Goal: Task Accomplishment & Management: Manage account settings

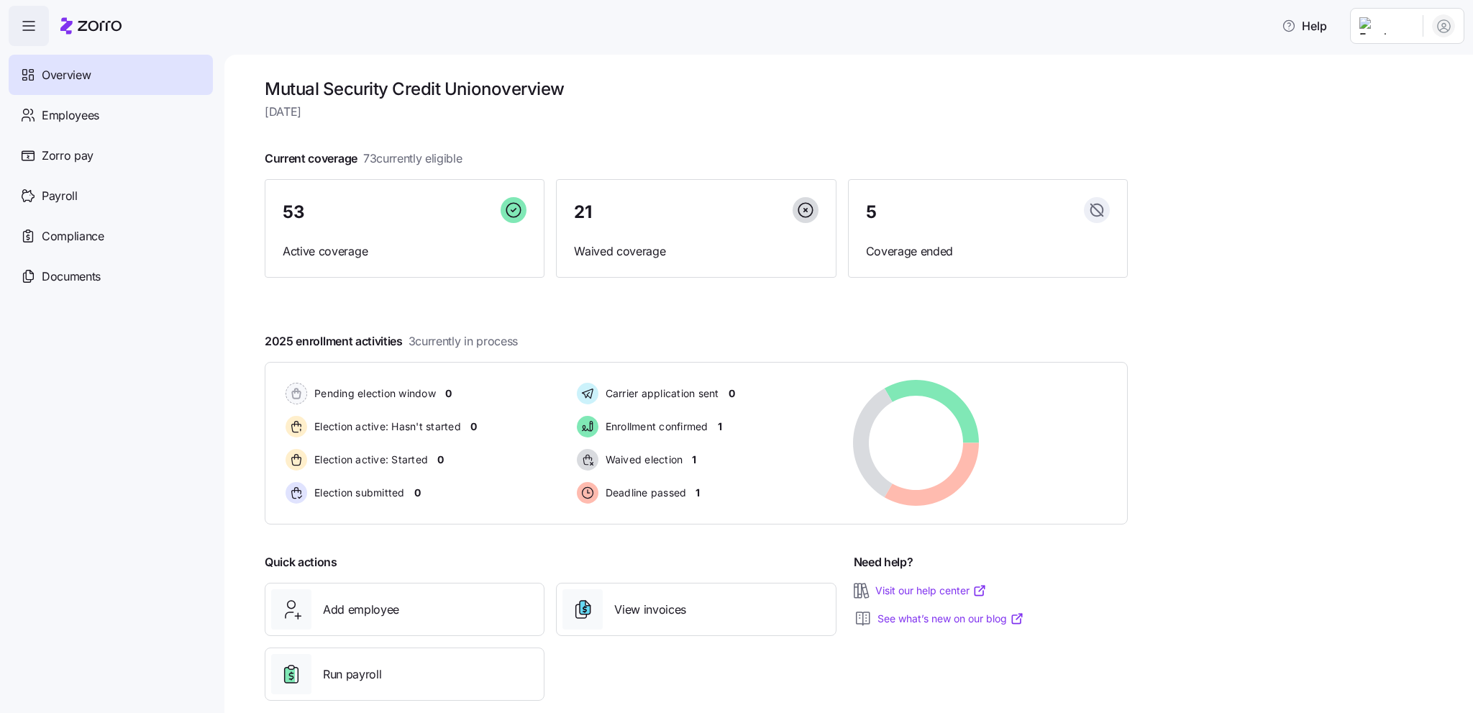
click at [1388, 28] on html "Help Overview Employees Zorro pay Payroll Compliance Documents Mutual Security …" at bounding box center [736, 352] width 1473 height 704
click at [55, 114] on html "Help Overview Employees Zorro pay Payroll Compliance Documents Mutual Security …" at bounding box center [736, 352] width 1473 height 704
click at [66, 114] on span "Employees" at bounding box center [71, 115] width 58 height 18
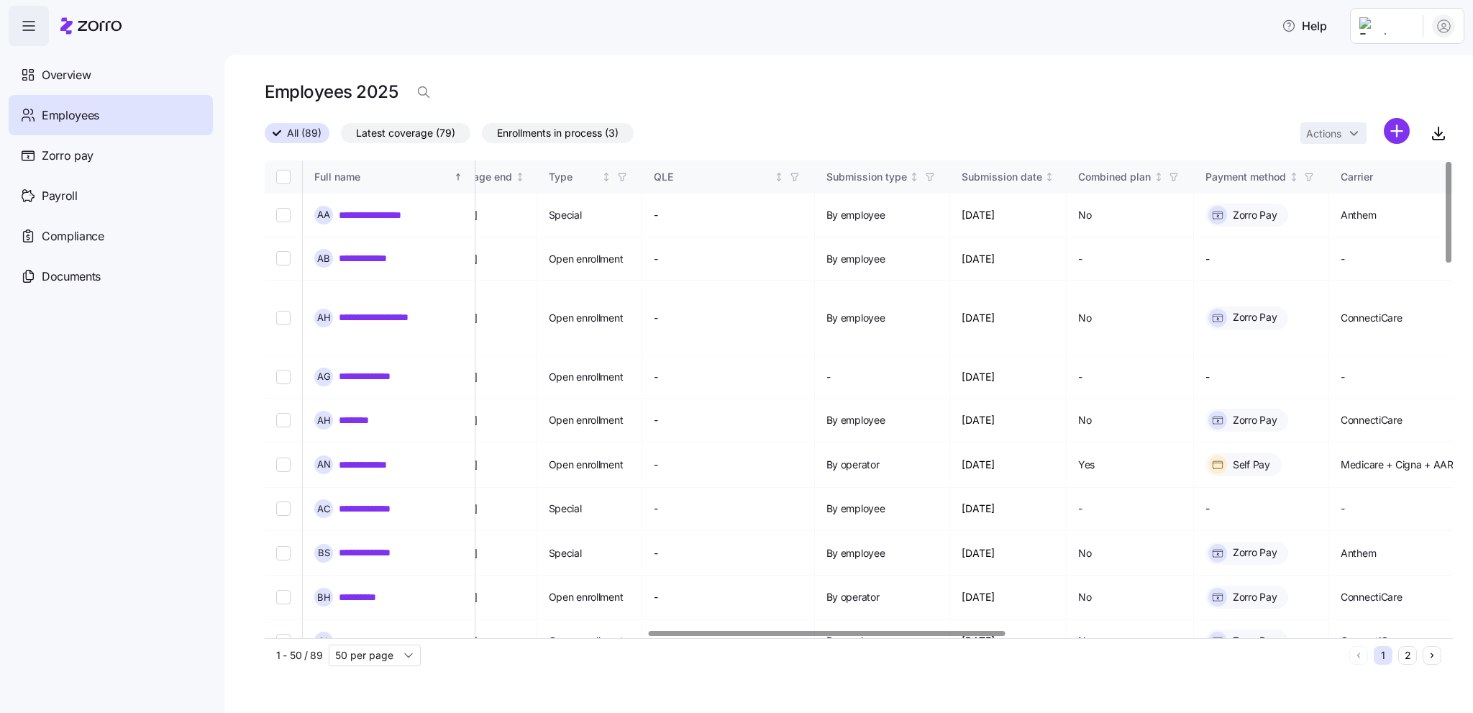
scroll to position [0, 1277]
click at [897, 636] on div at bounding box center [828, 633] width 356 height 5
